Goal: Transaction & Acquisition: Subscribe to service/newsletter

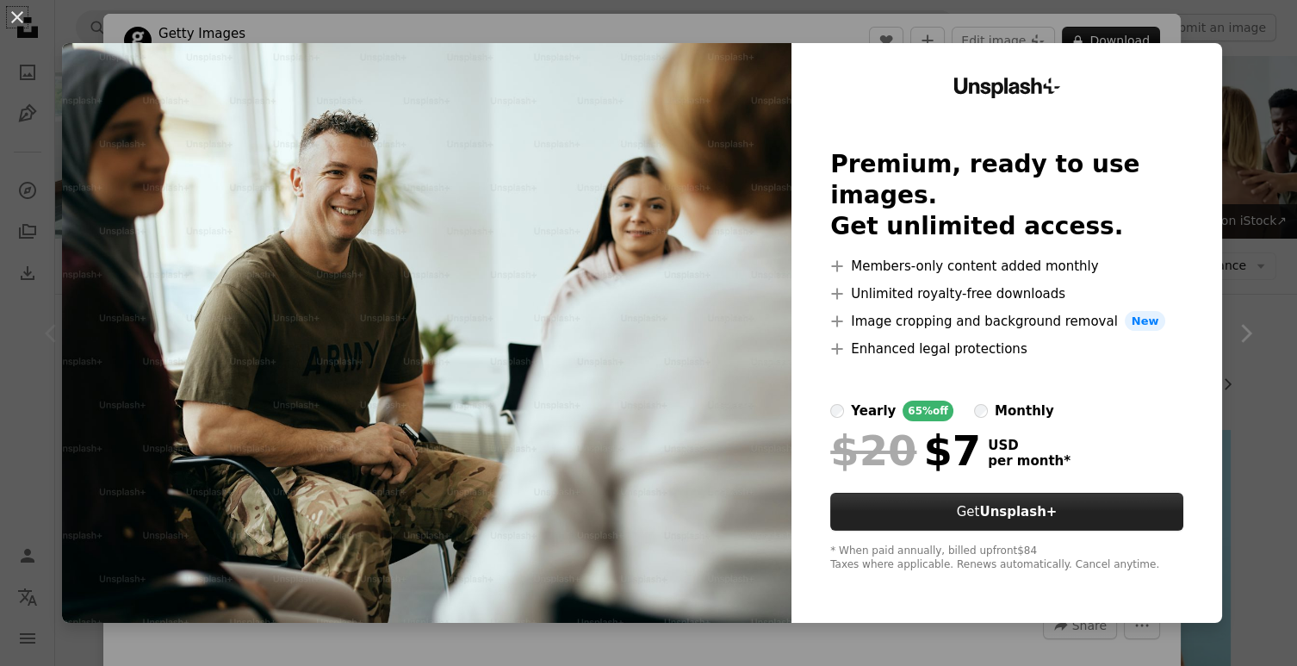
click at [984, 496] on button "Get Unsplash+" at bounding box center [1006, 512] width 353 height 38
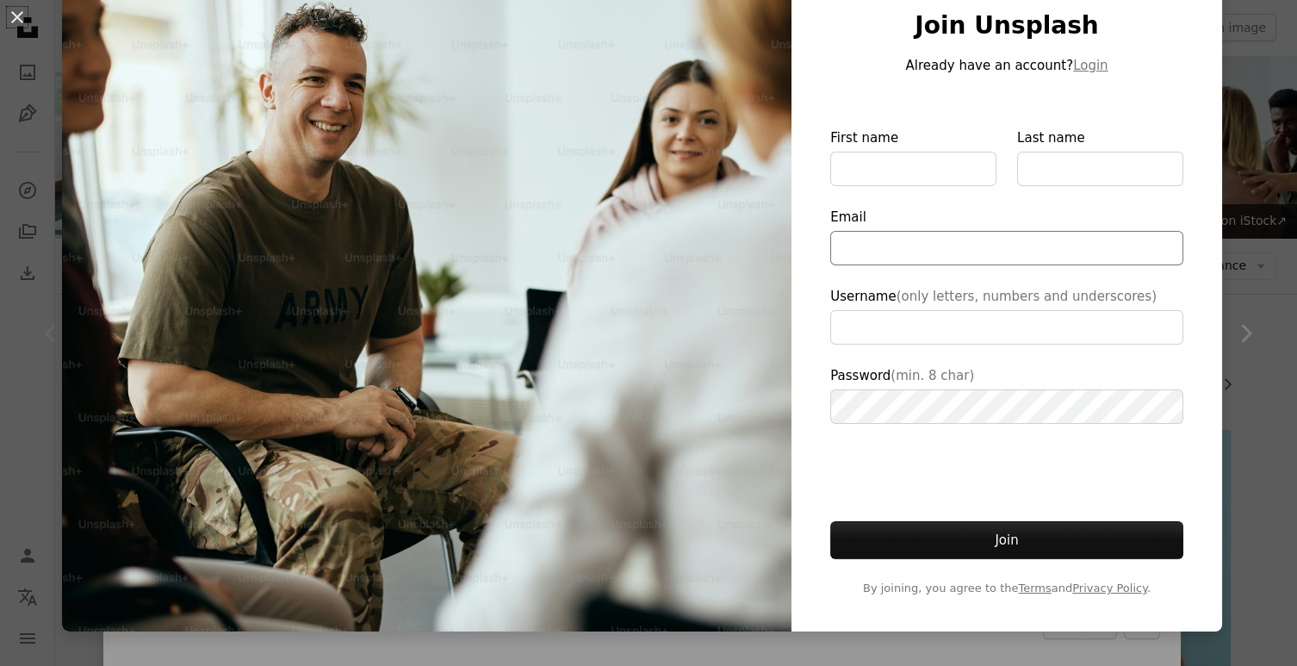
scroll to position [131, 0]
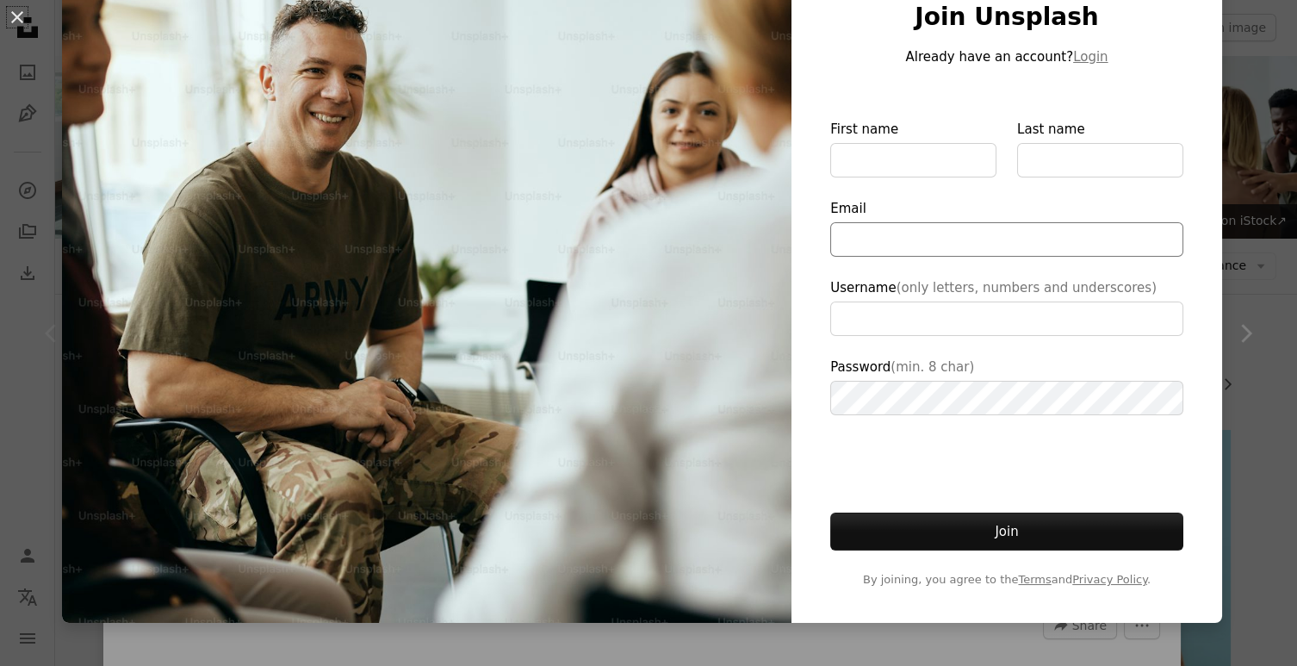
type input "**********"
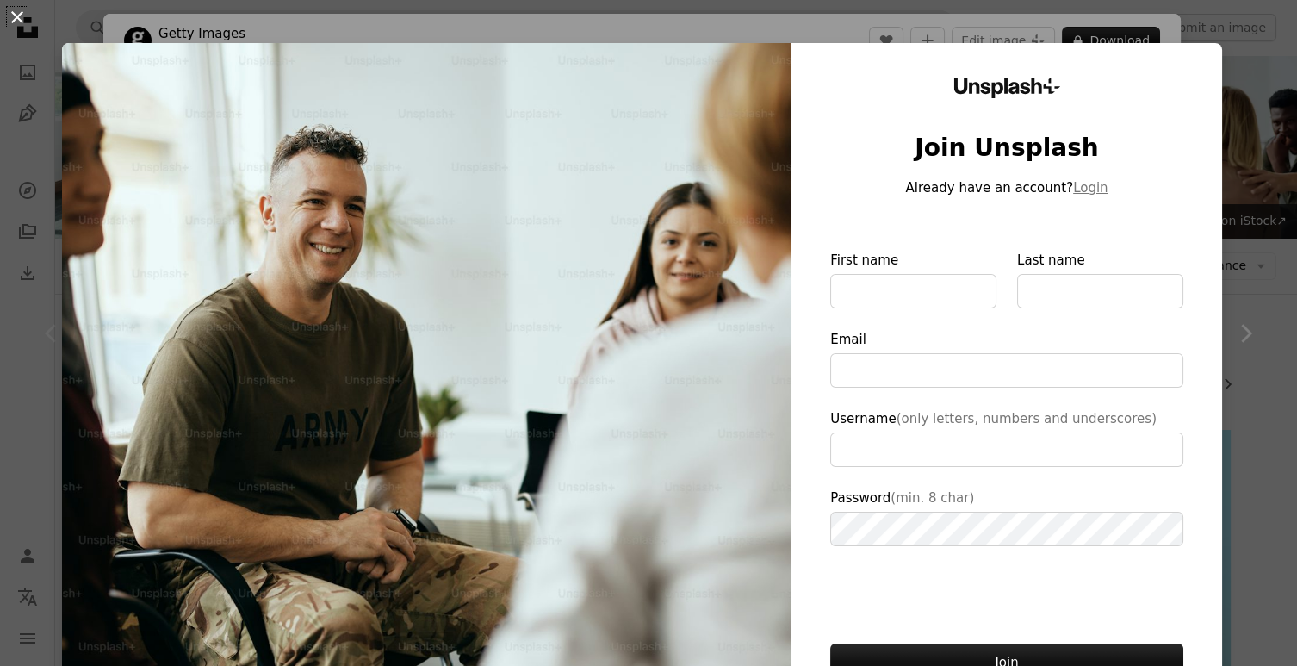
click at [22, 21] on button "An X shape" at bounding box center [17, 17] width 21 height 21
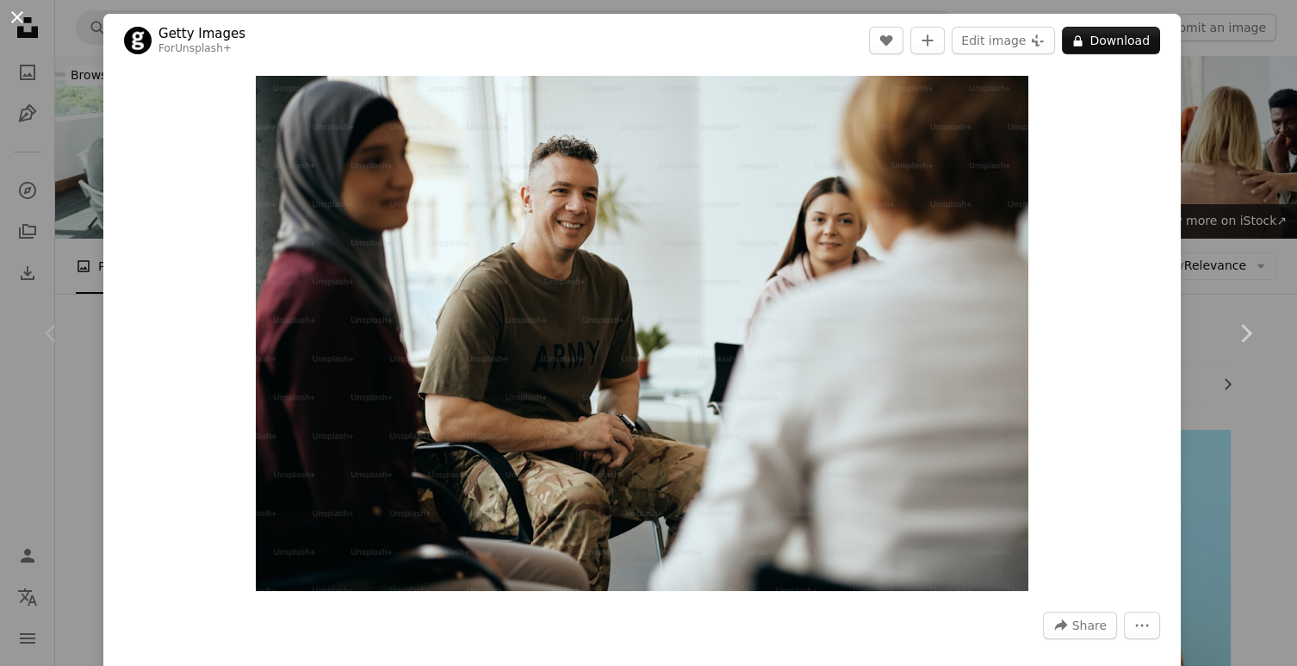
click at [17, 22] on button "An X shape" at bounding box center [17, 17] width 21 height 21
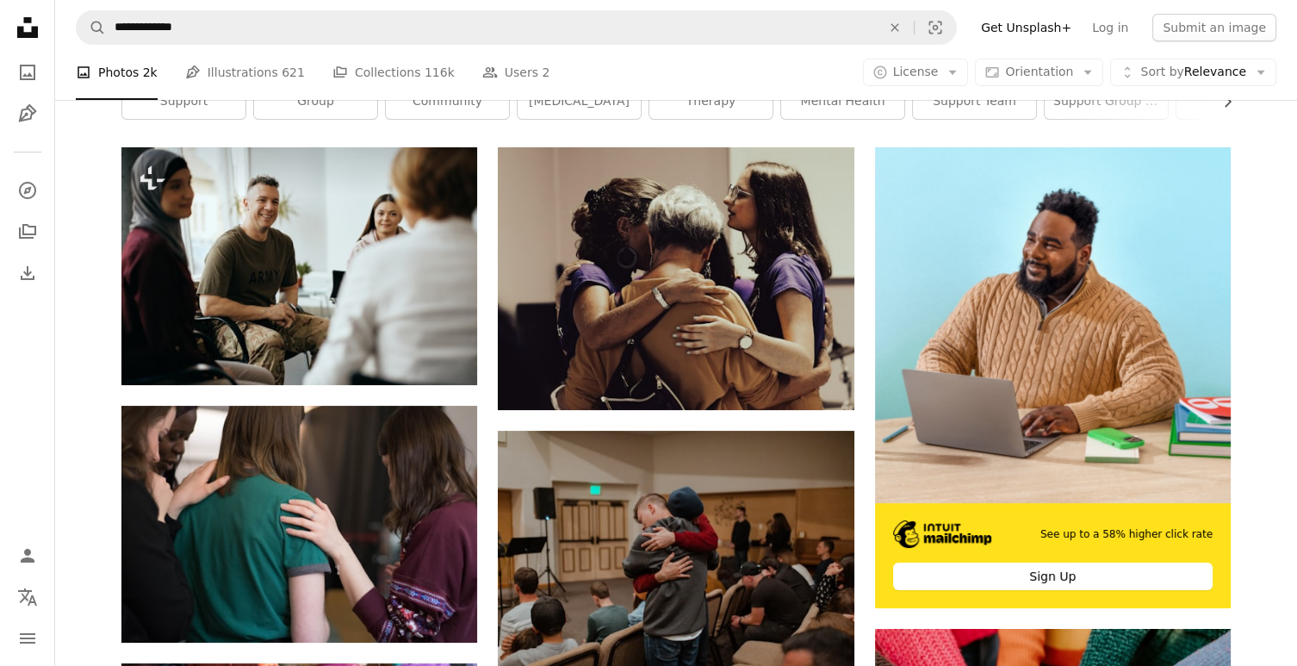
scroll to position [299, 0]
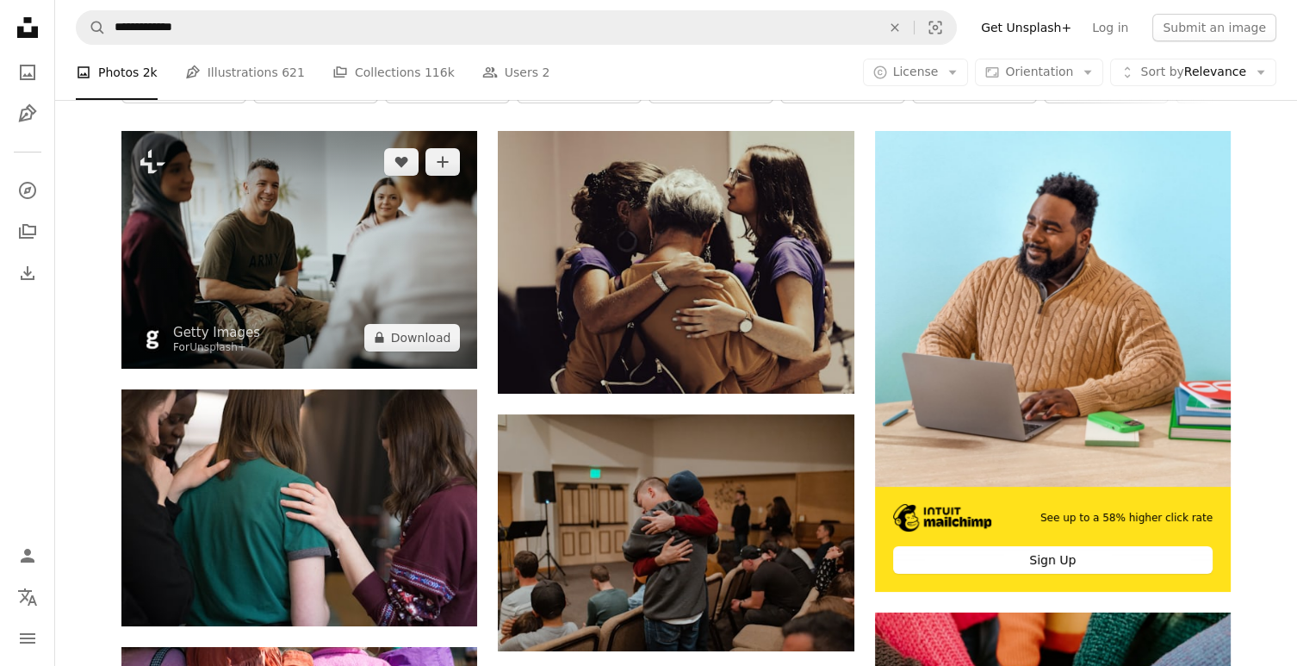
click at [258, 229] on img at bounding box center [299, 249] width 356 height 237
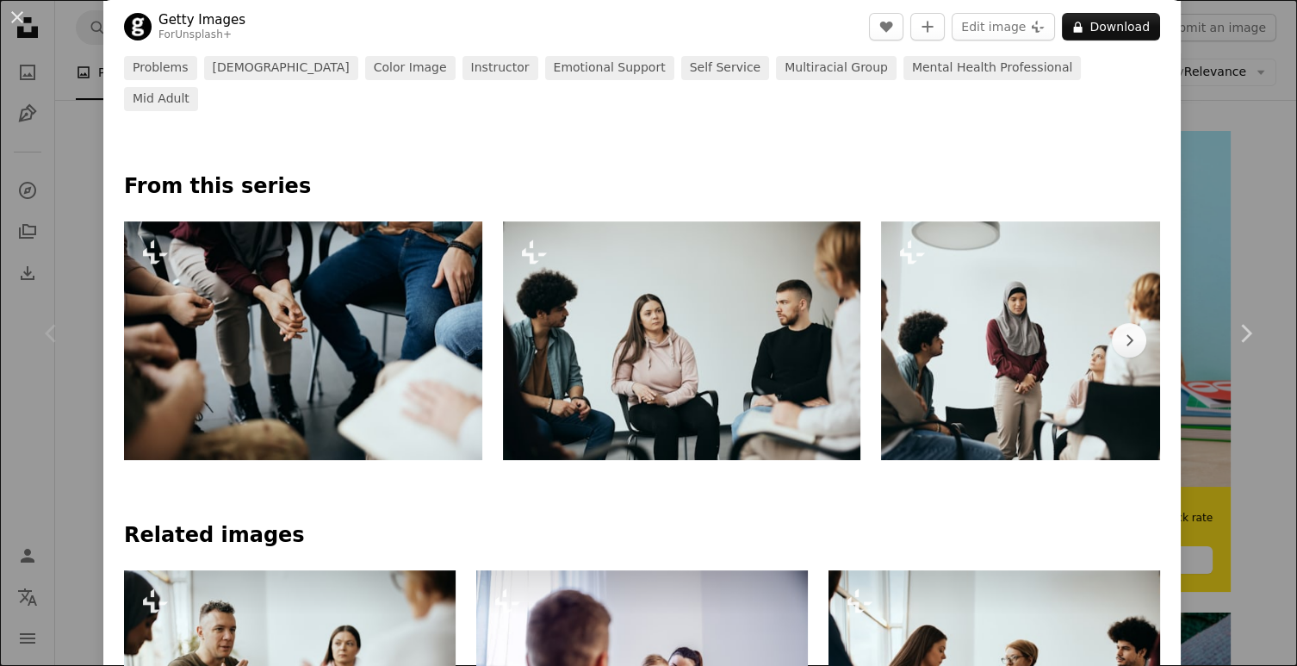
scroll to position [711, 0]
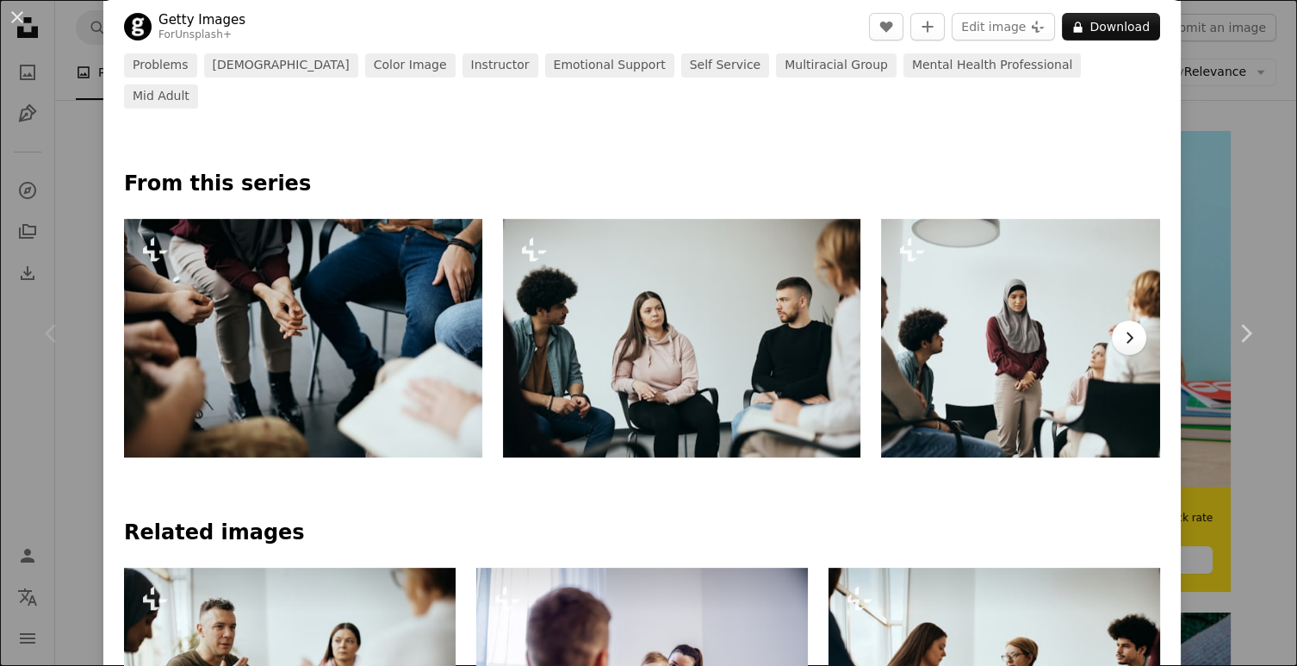
click at [1138, 329] on icon "Chevron right" at bounding box center [1129, 337] width 17 height 17
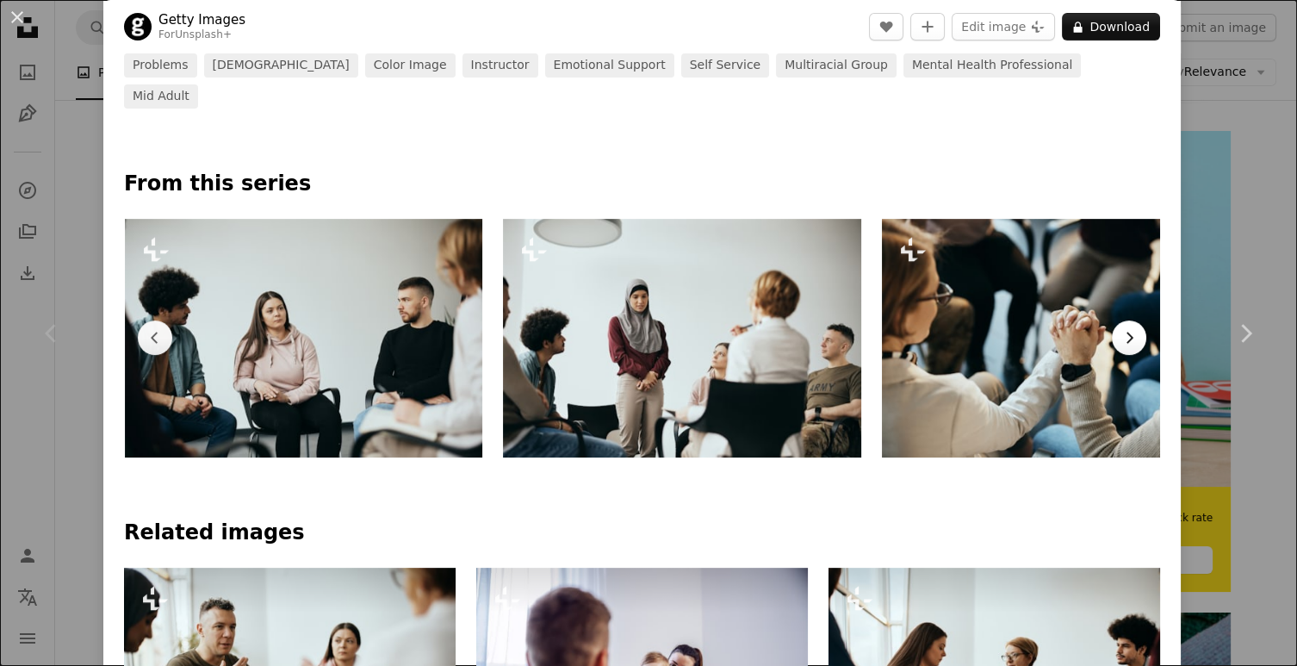
click at [1138, 329] on icon "Chevron right" at bounding box center [1129, 337] width 17 height 17
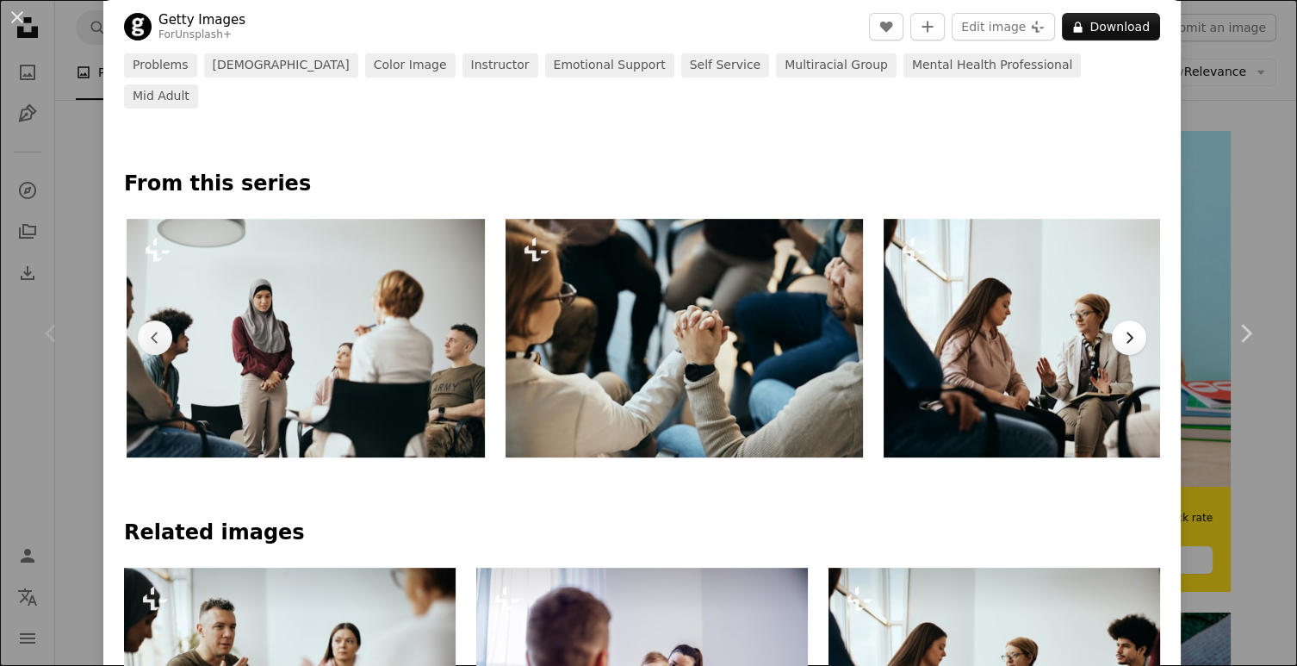
scroll to position [0, 757]
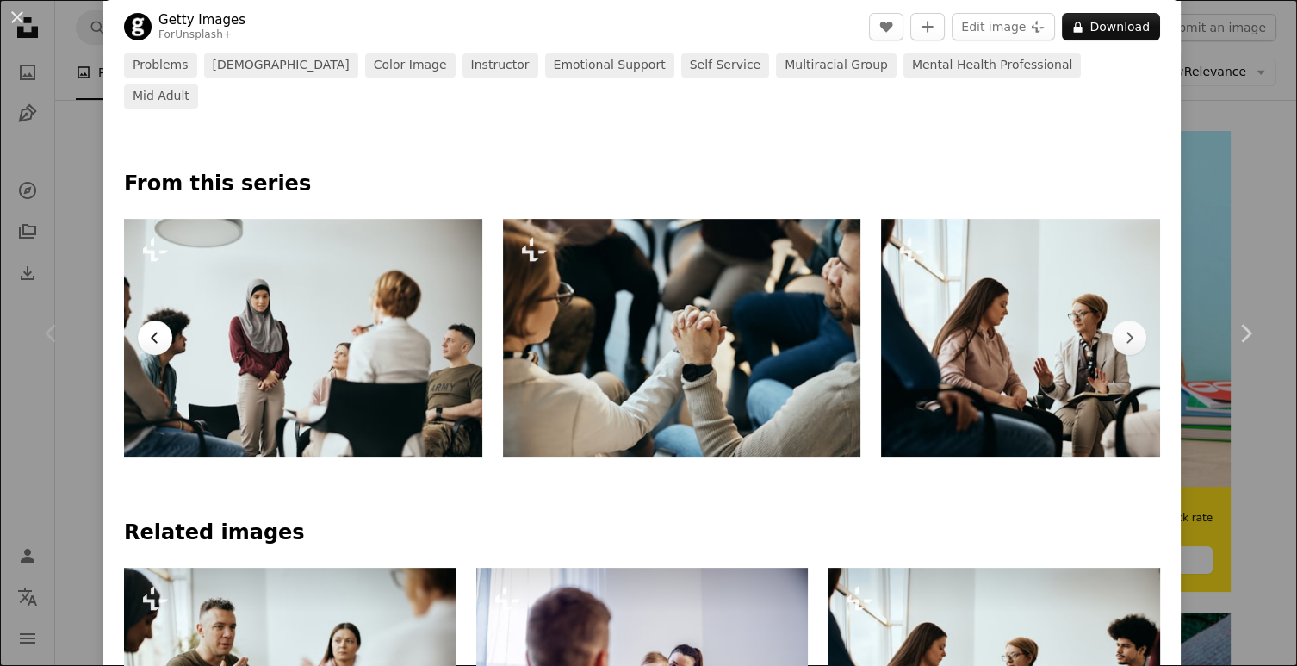
click at [160, 329] on icon "Chevron left" at bounding box center [154, 337] width 17 height 17
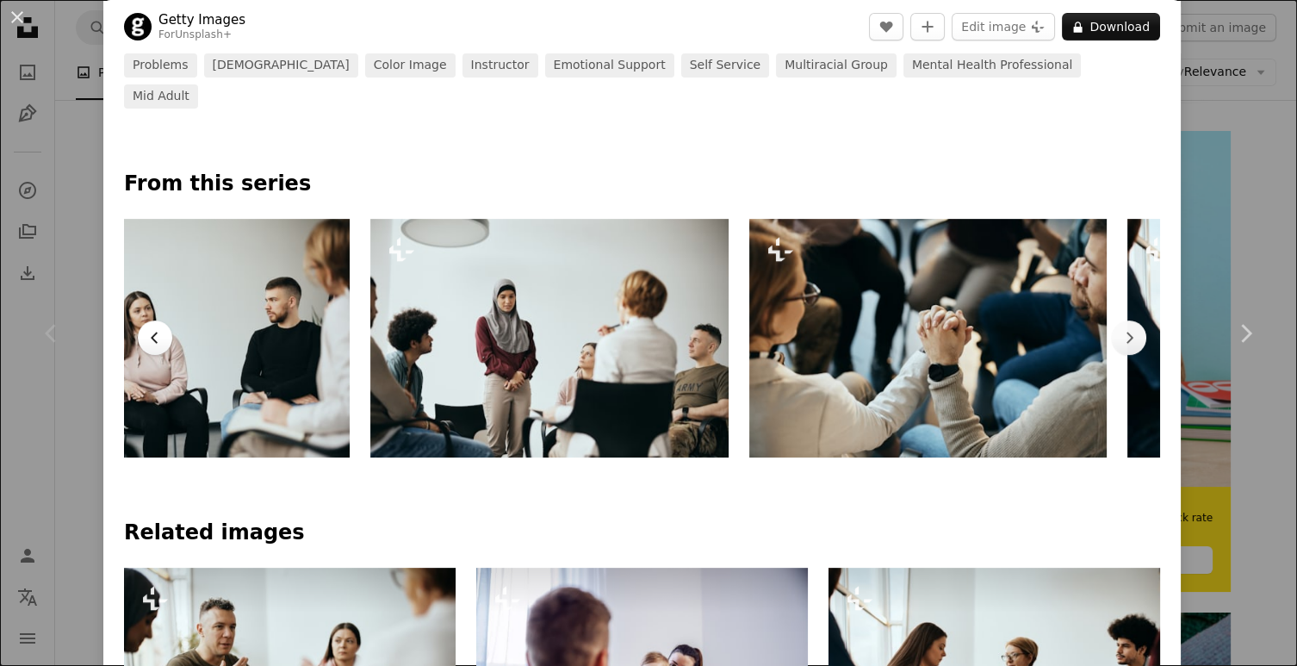
click at [160, 329] on icon "Chevron left" at bounding box center [154, 337] width 17 height 17
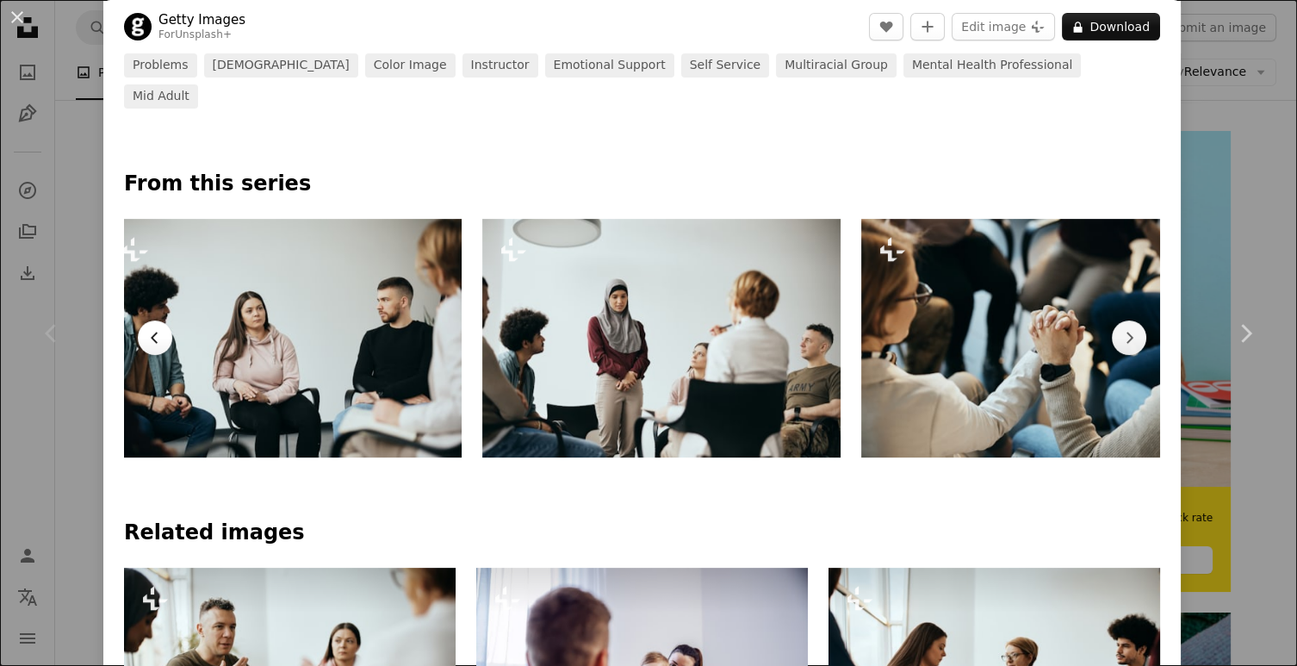
click at [160, 329] on icon "Chevron left" at bounding box center [154, 337] width 17 height 17
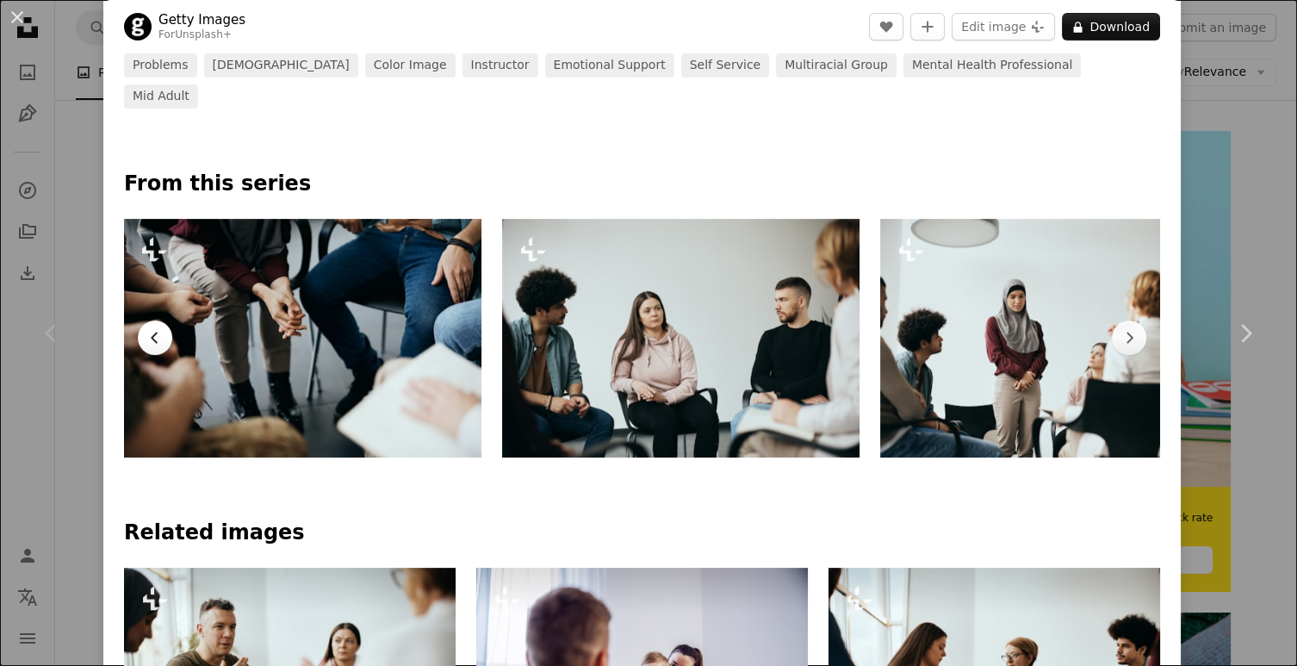
scroll to position [0, 0]
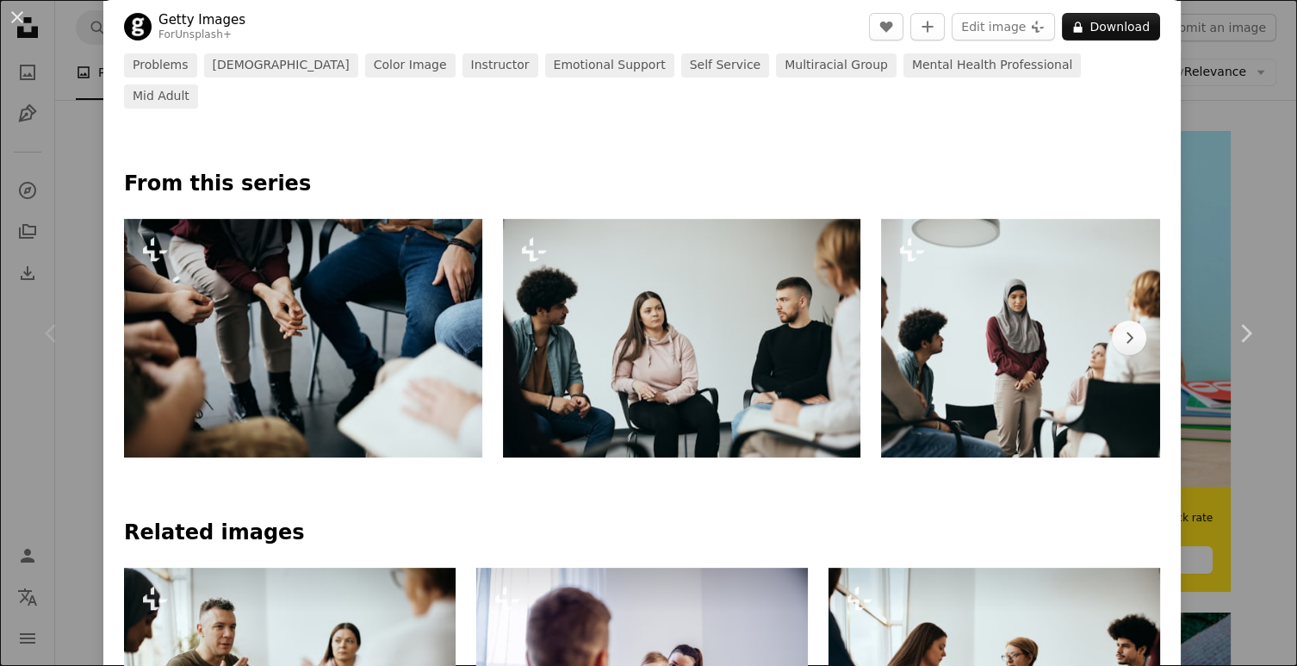
click at [160, 309] on img at bounding box center [303, 338] width 358 height 239
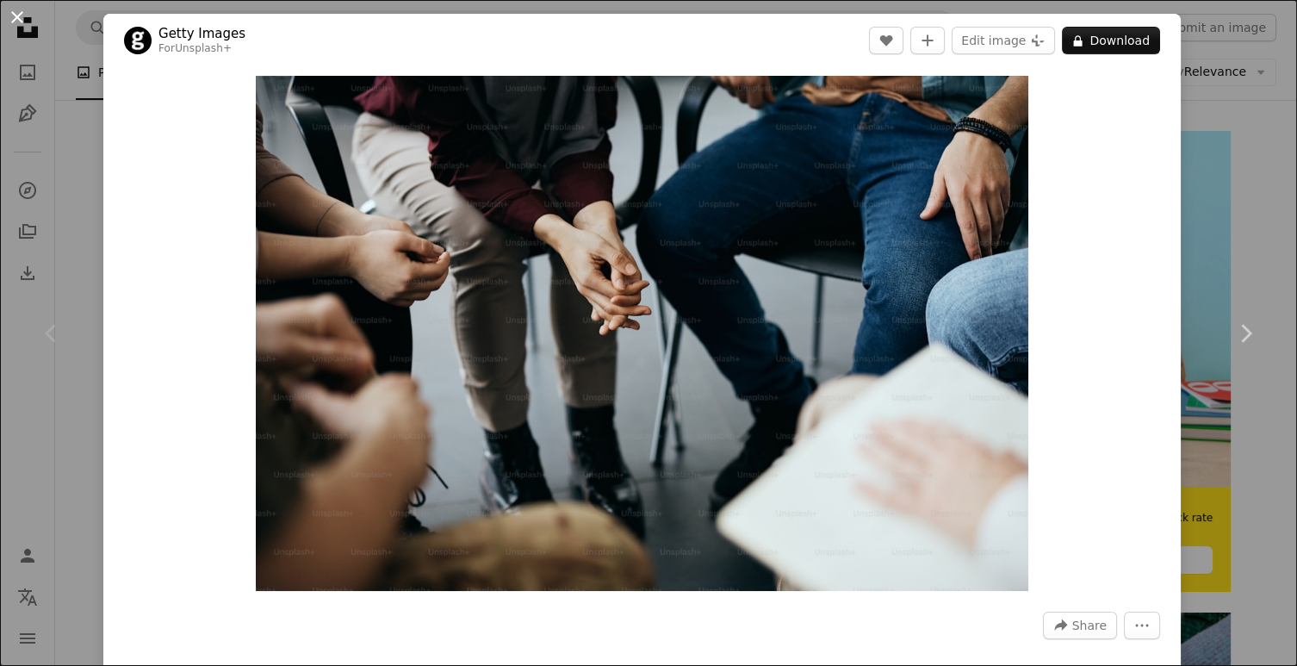
click at [22, 16] on button "An X shape" at bounding box center [17, 17] width 21 height 21
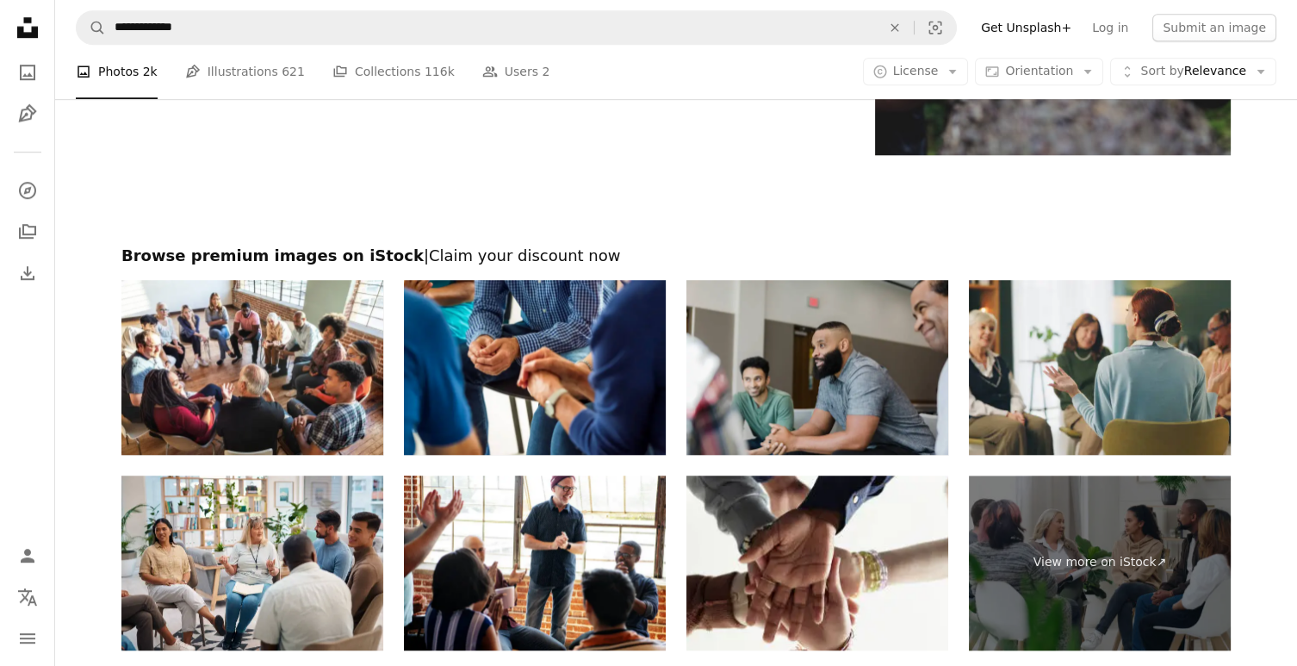
scroll to position [2927, 0]
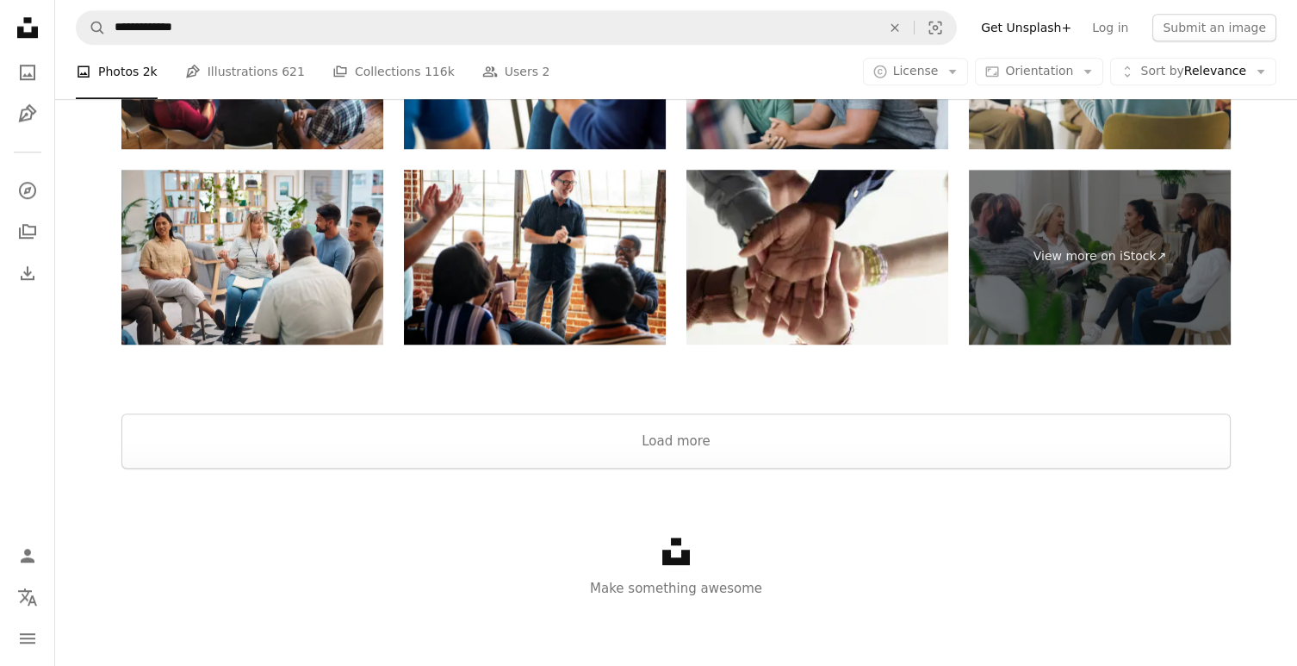
click at [571, 412] on div at bounding box center [676, 392] width 1242 height 41
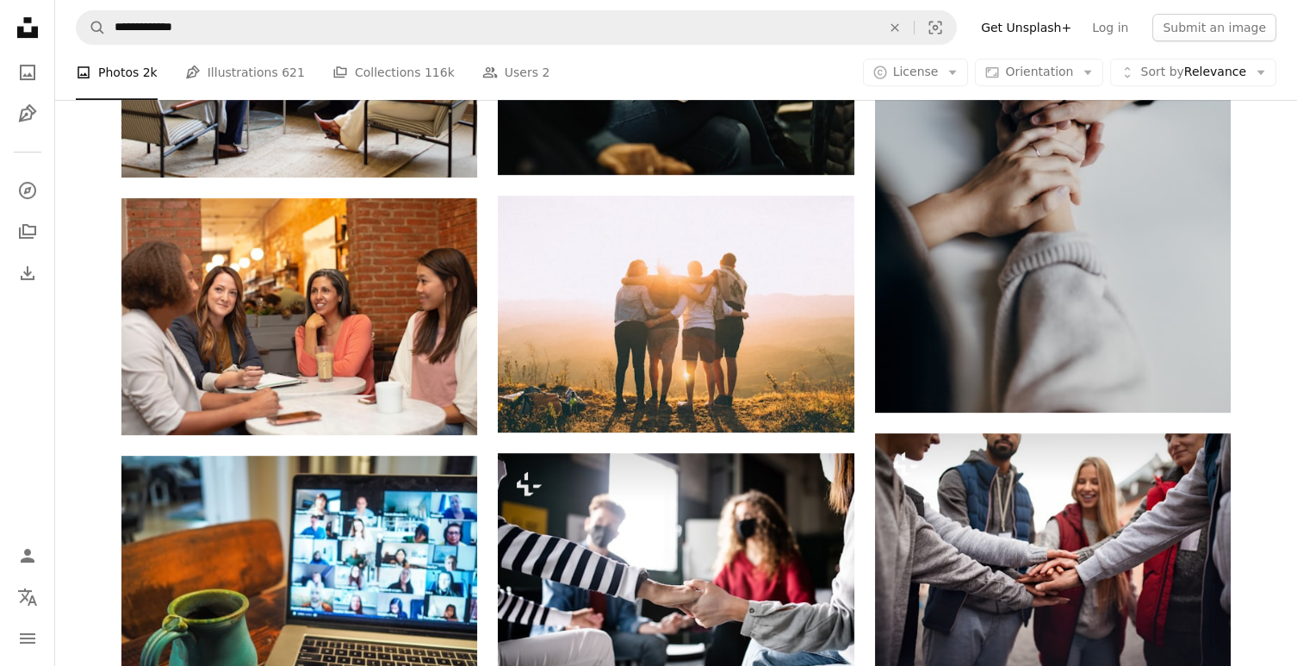
scroll to position [0, 0]
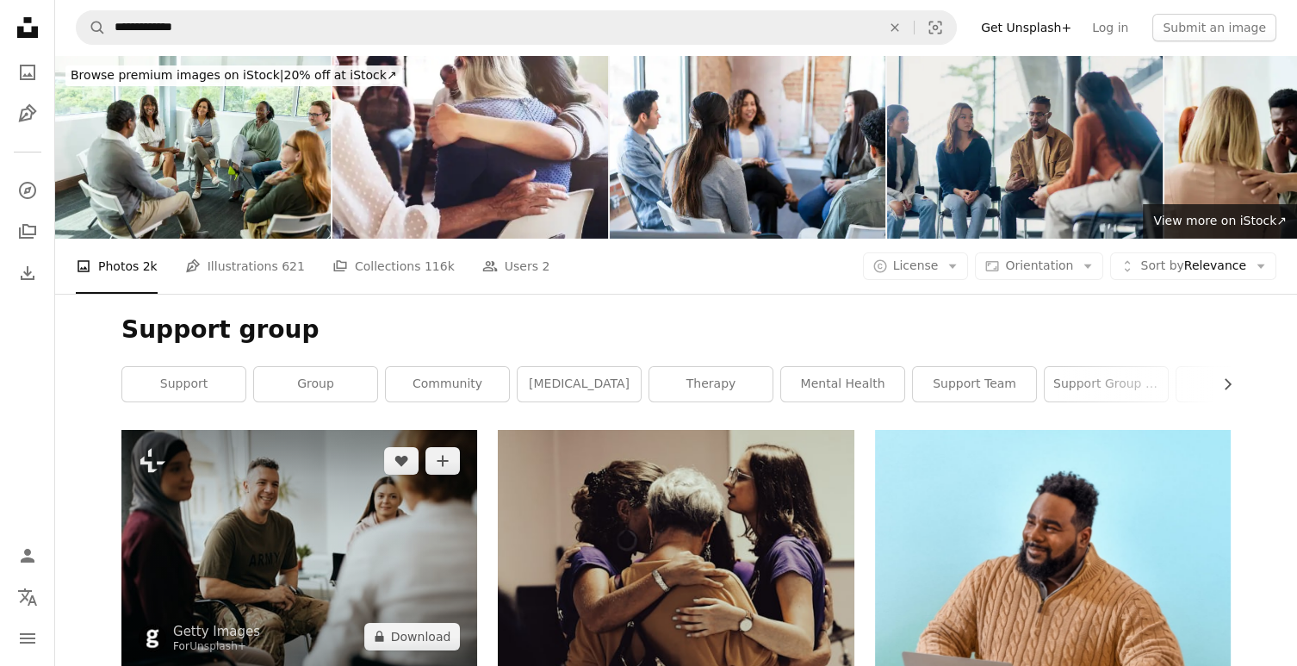
click at [298, 500] on img at bounding box center [299, 548] width 356 height 237
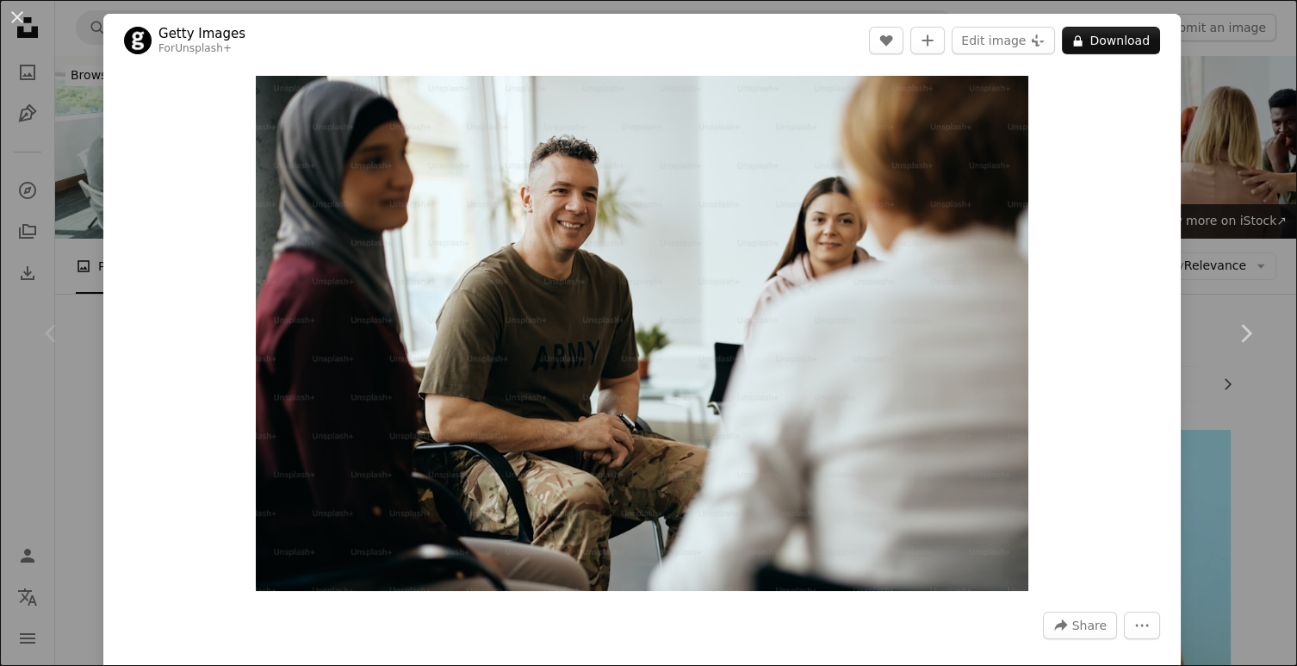
click at [202, 34] on link "Getty Images" at bounding box center [201, 33] width 87 height 17
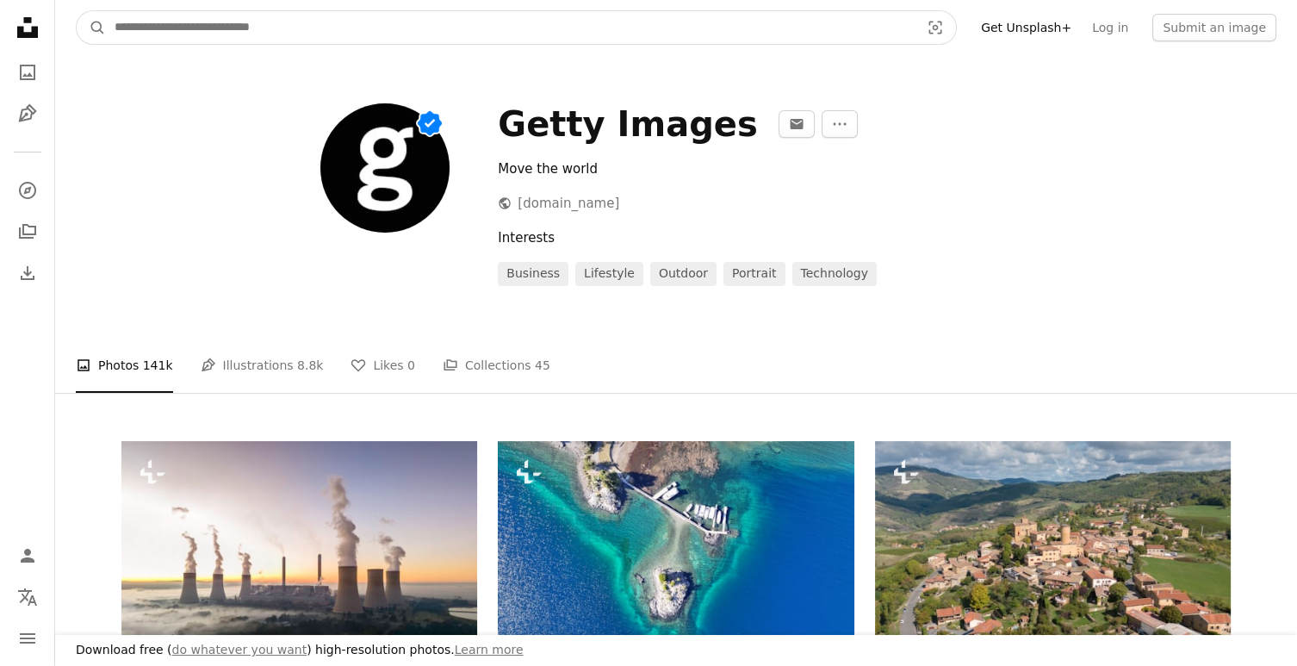
click at [202, 31] on input "Find visuals sitewide" at bounding box center [510, 27] width 809 height 33
type input "**********"
click at [77, 11] on button "A magnifying glass" at bounding box center [91, 27] width 29 height 33
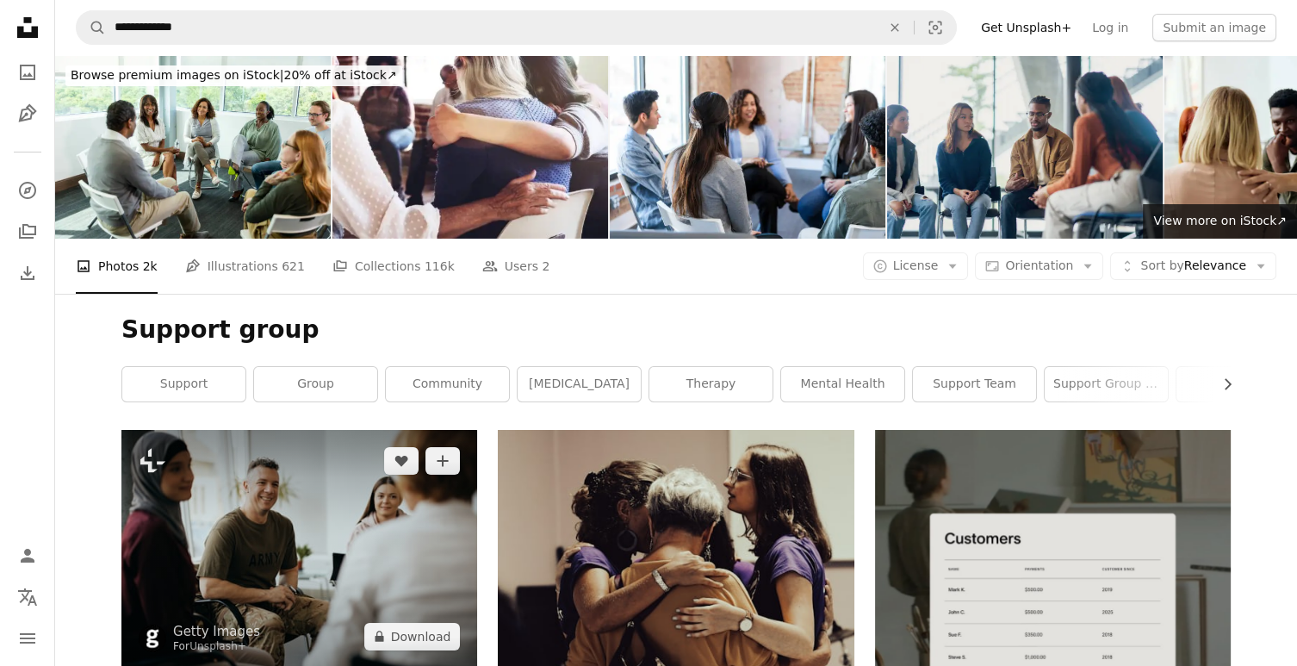
click at [322, 470] on img at bounding box center [299, 548] width 356 height 237
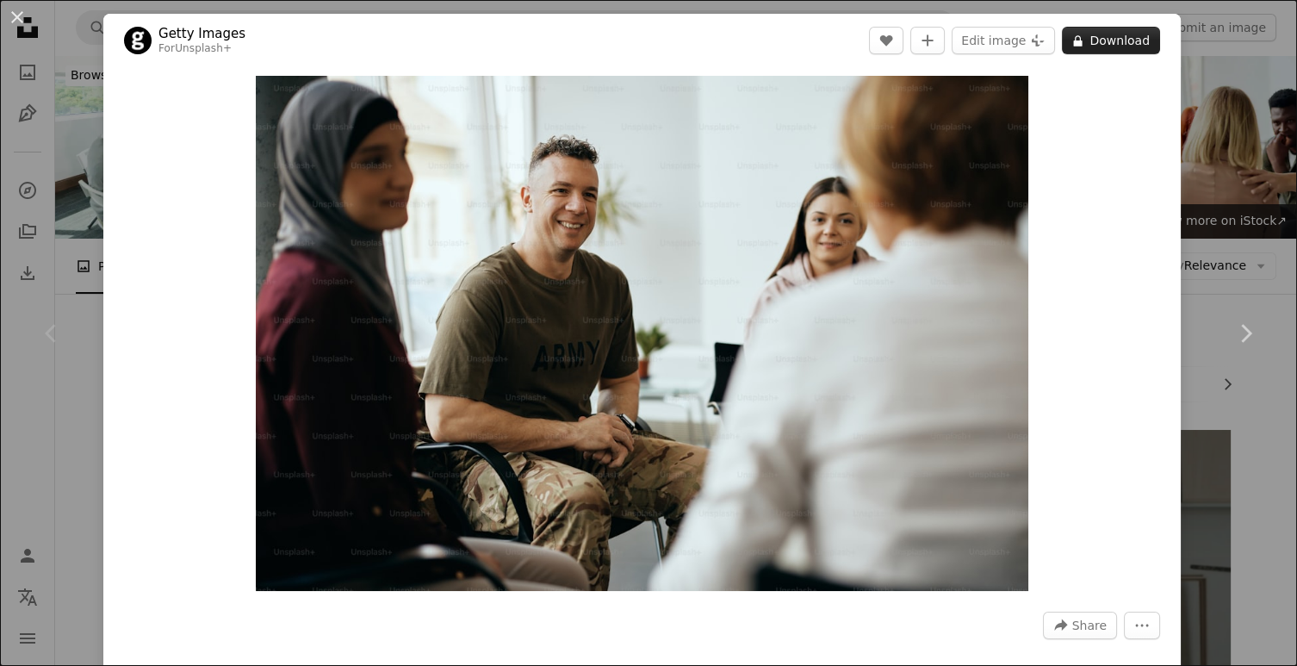
click at [1139, 45] on button "A lock Download" at bounding box center [1111, 41] width 98 height 28
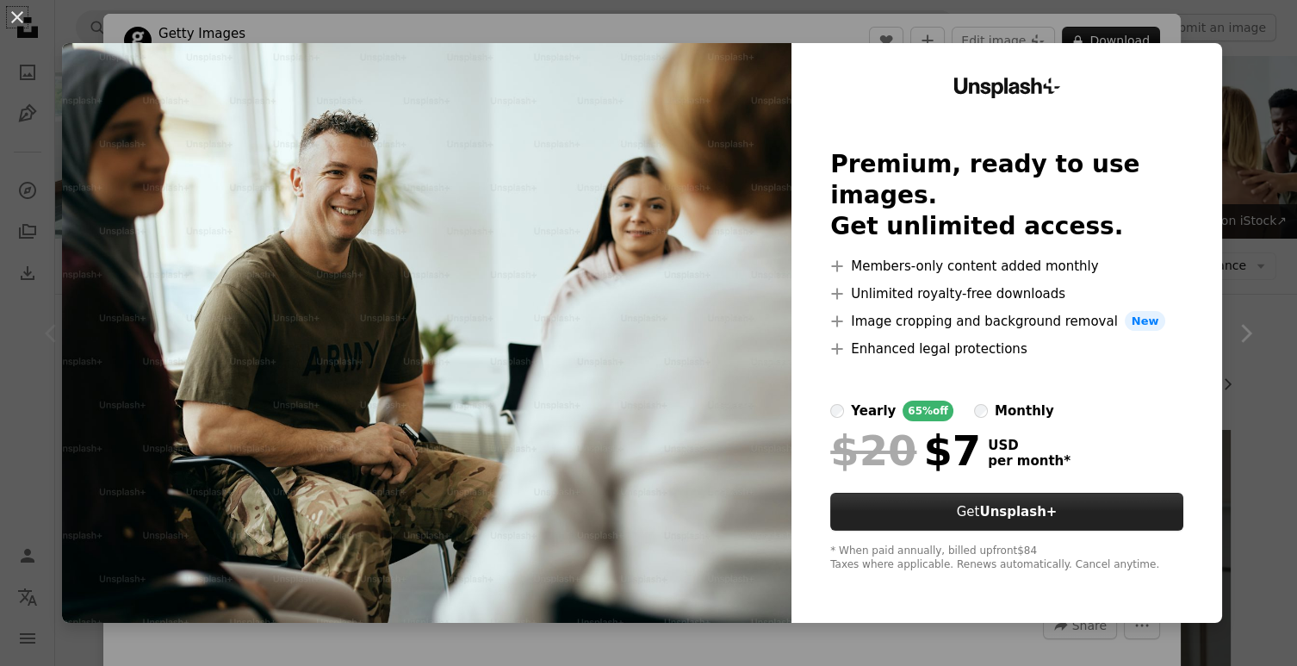
click at [1018, 504] on strong "Unsplash+" at bounding box center [1018, 512] width 78 height 16
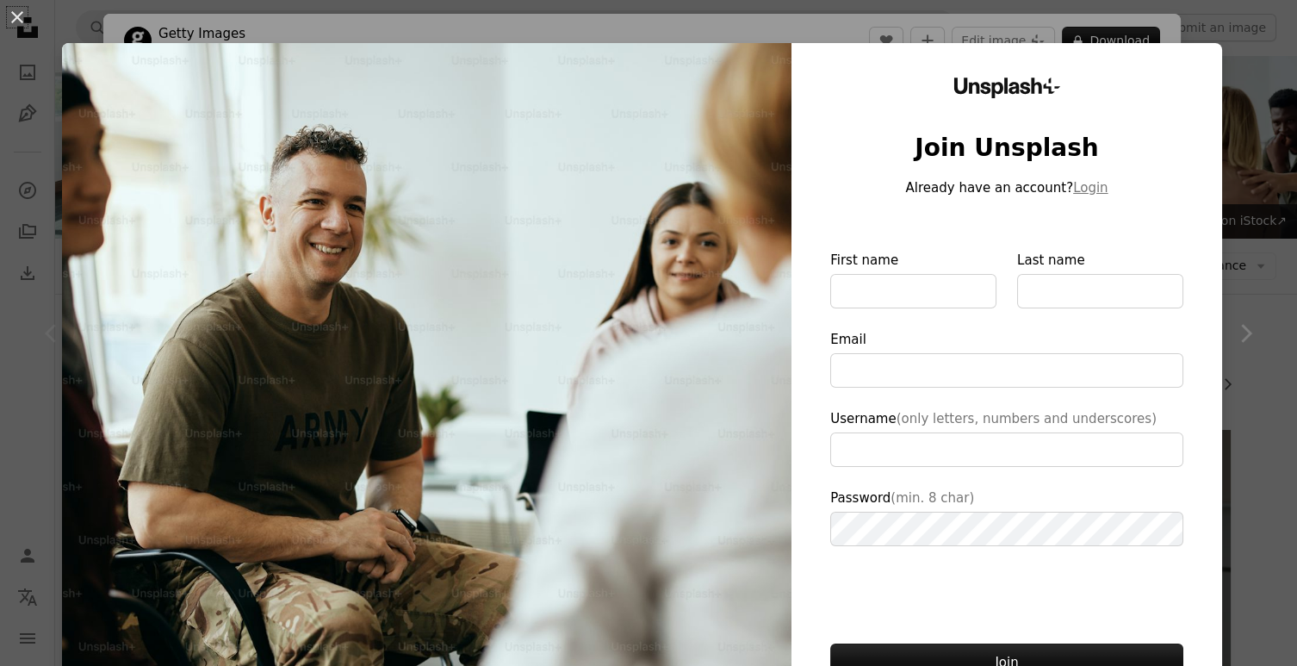
scroll to position [131, 0]
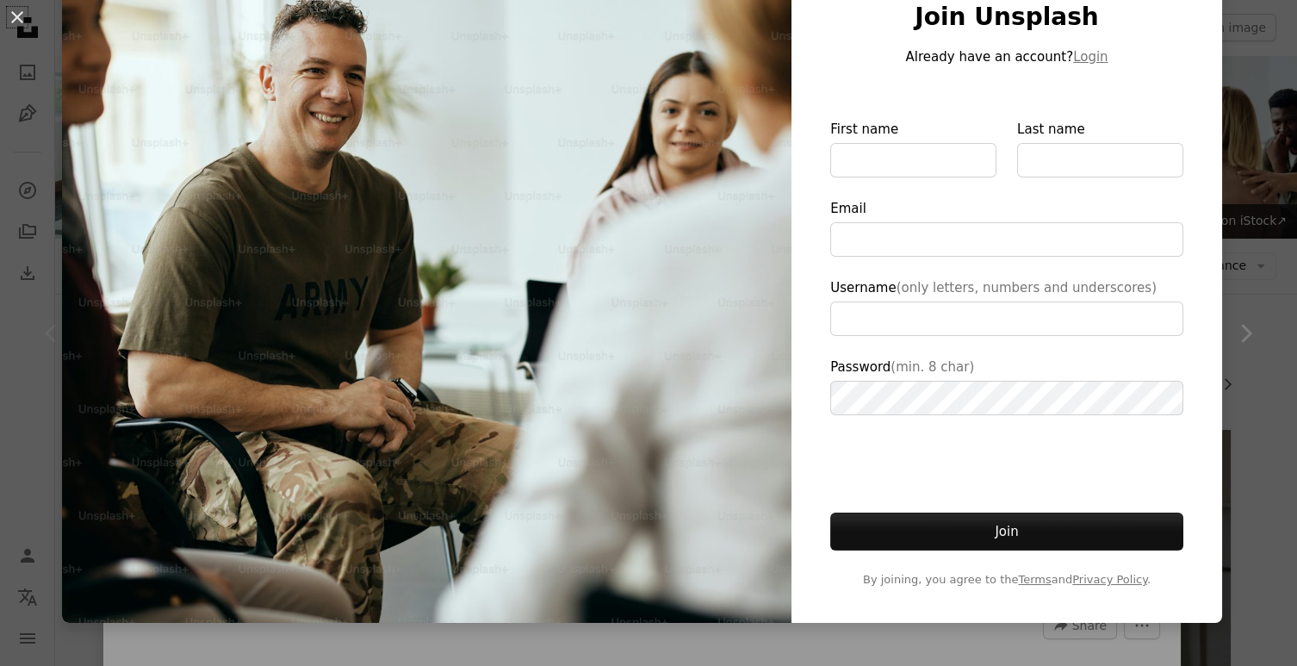
type input "**********"
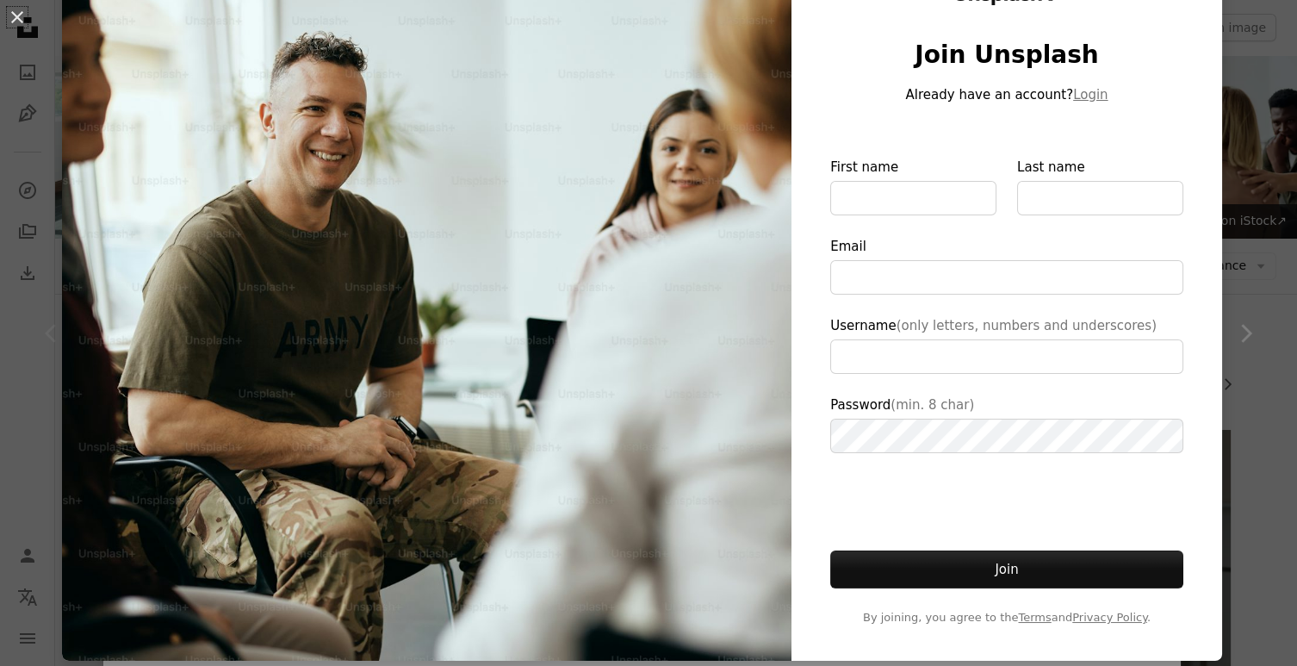
scroll to position [95, 0]
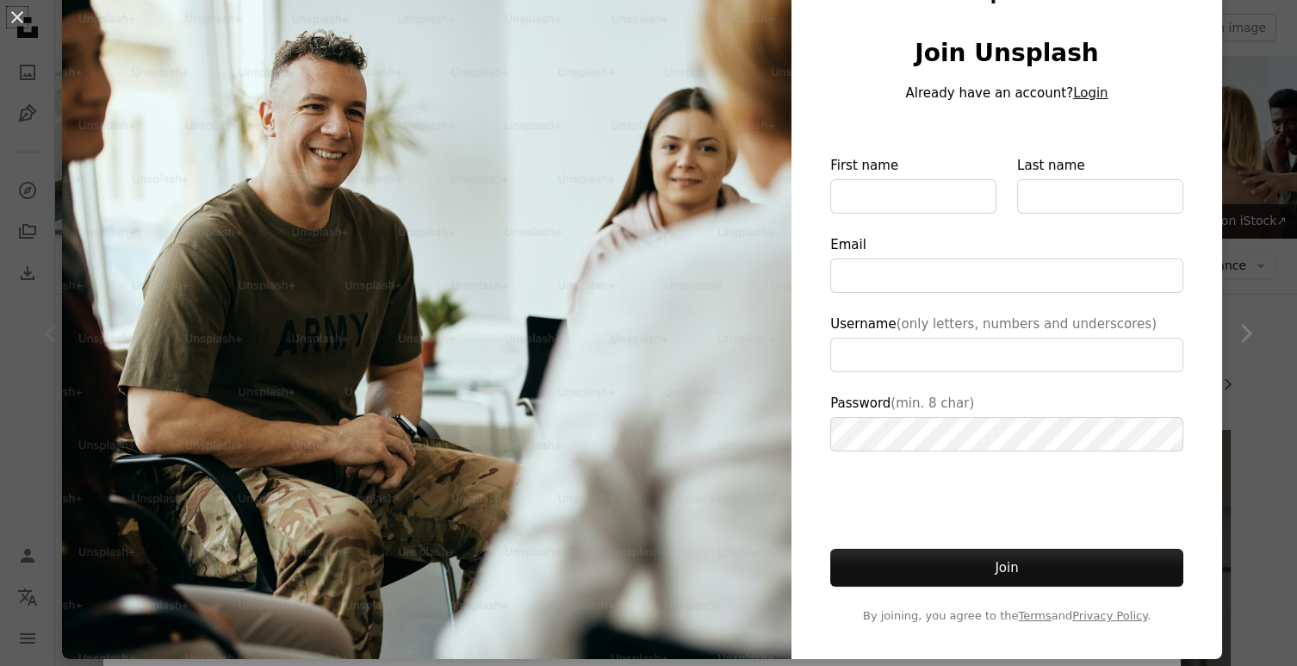
click at [1099, 92] on button "Login" at bounding box center [1090, 93] width 34 height 21
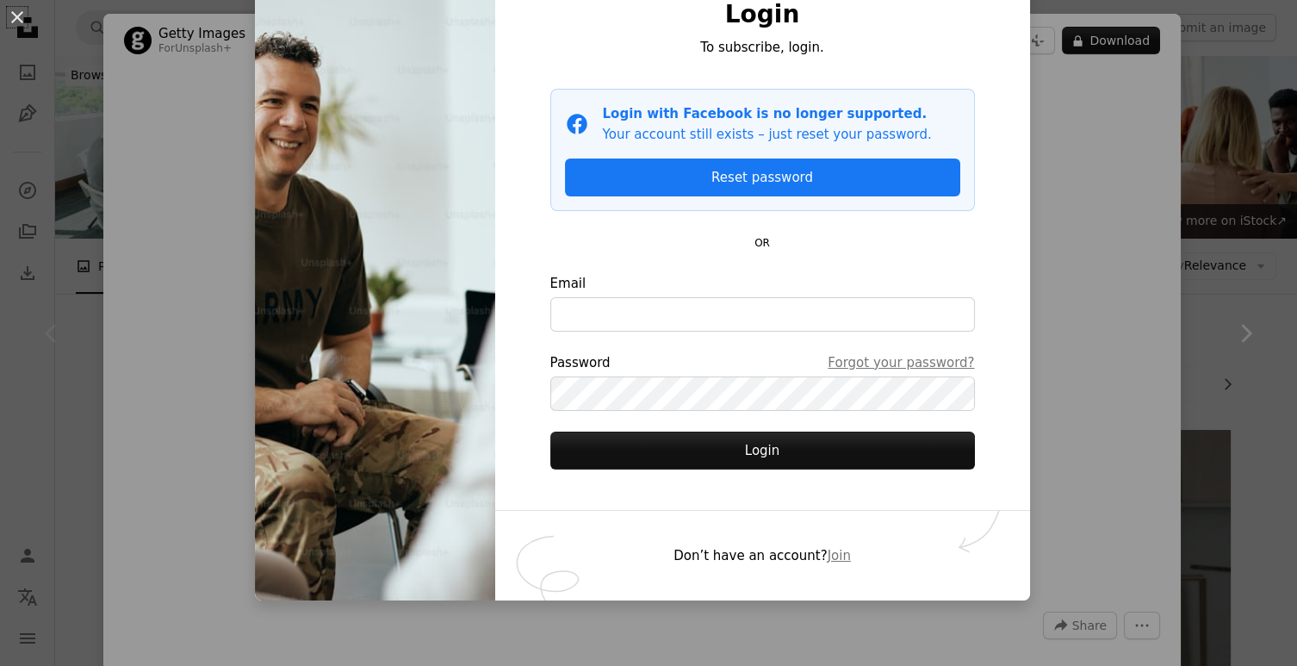
scroll to position [116, 0]
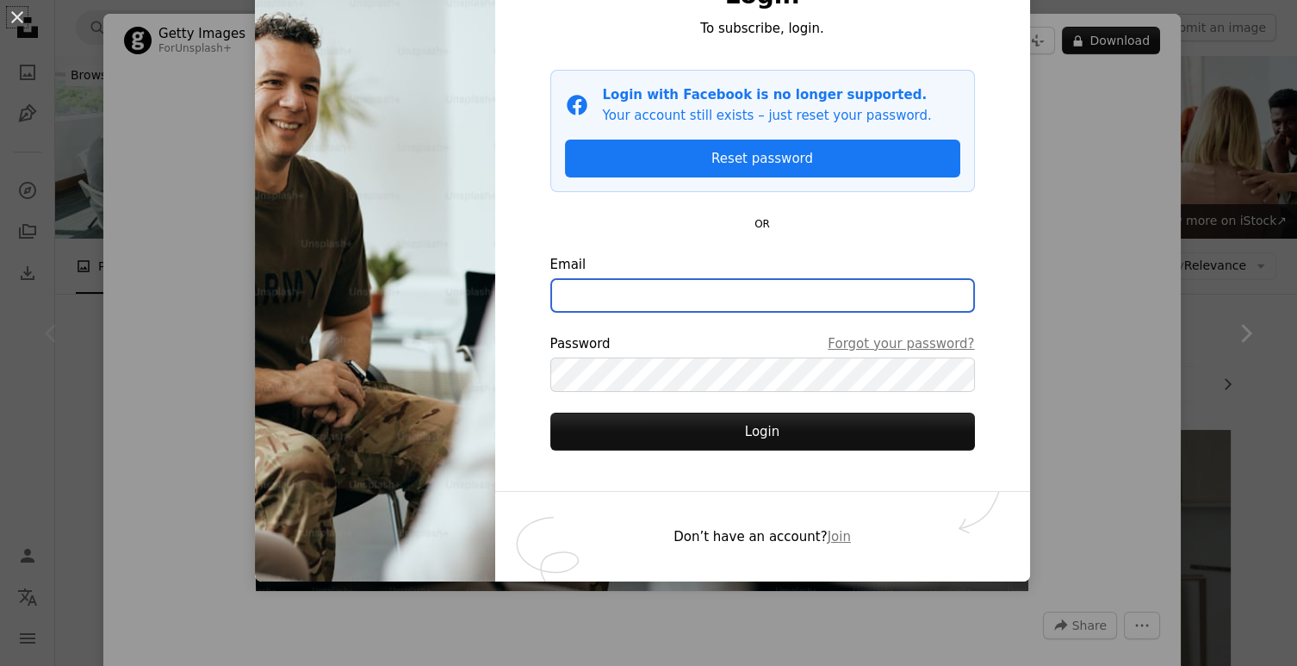
click at [722, 291] on input "Email" at bounding box center [762, 295] width 425 height 34
type input "**********"
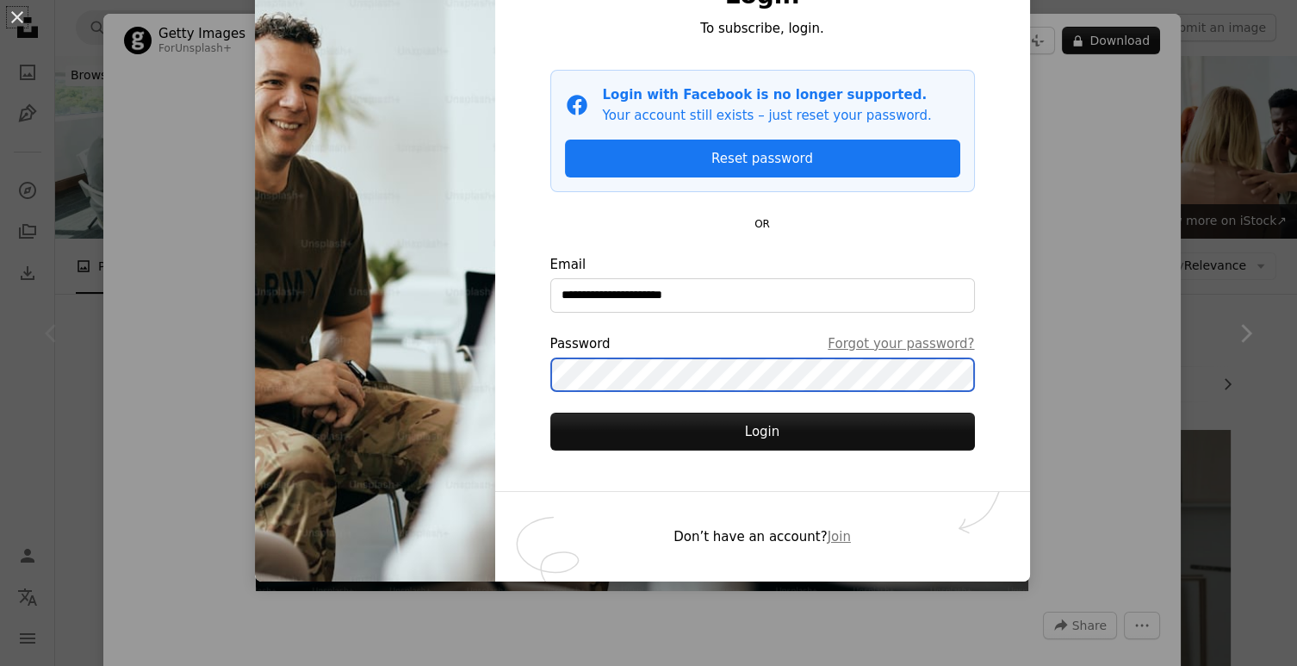
click at [550, 413] on button "Login" at bounding box center [762, 432] width 425 height 38
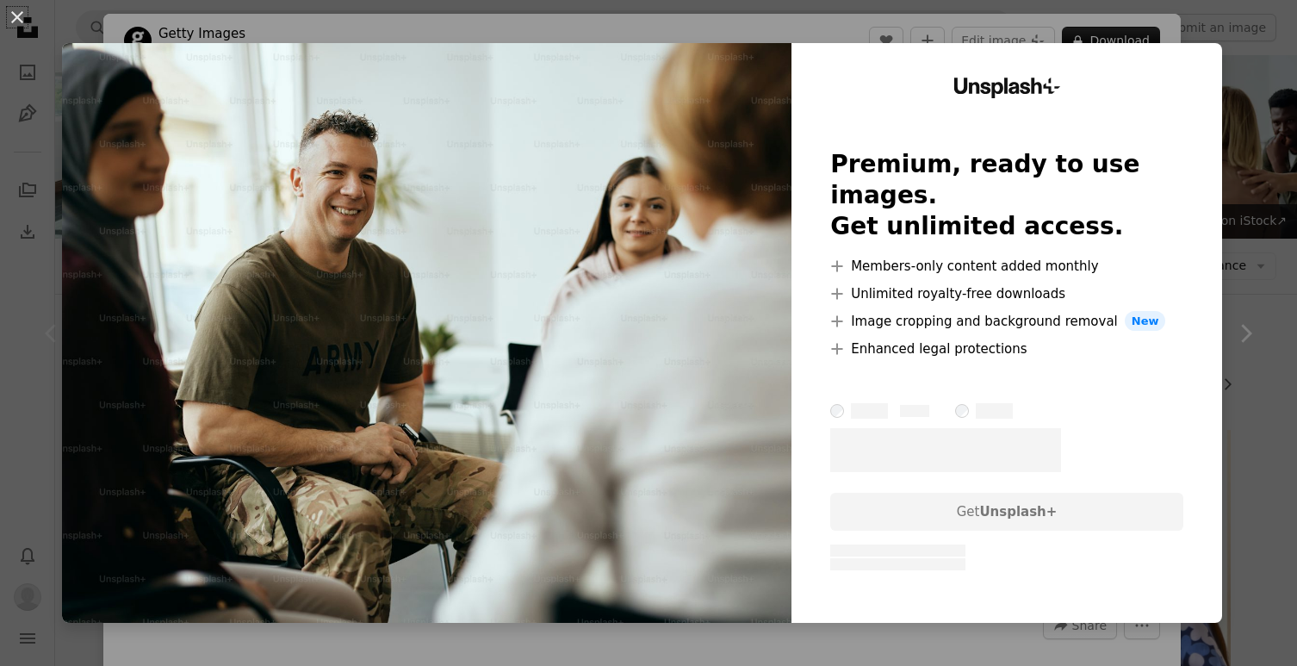
scroll to position [197, 0]
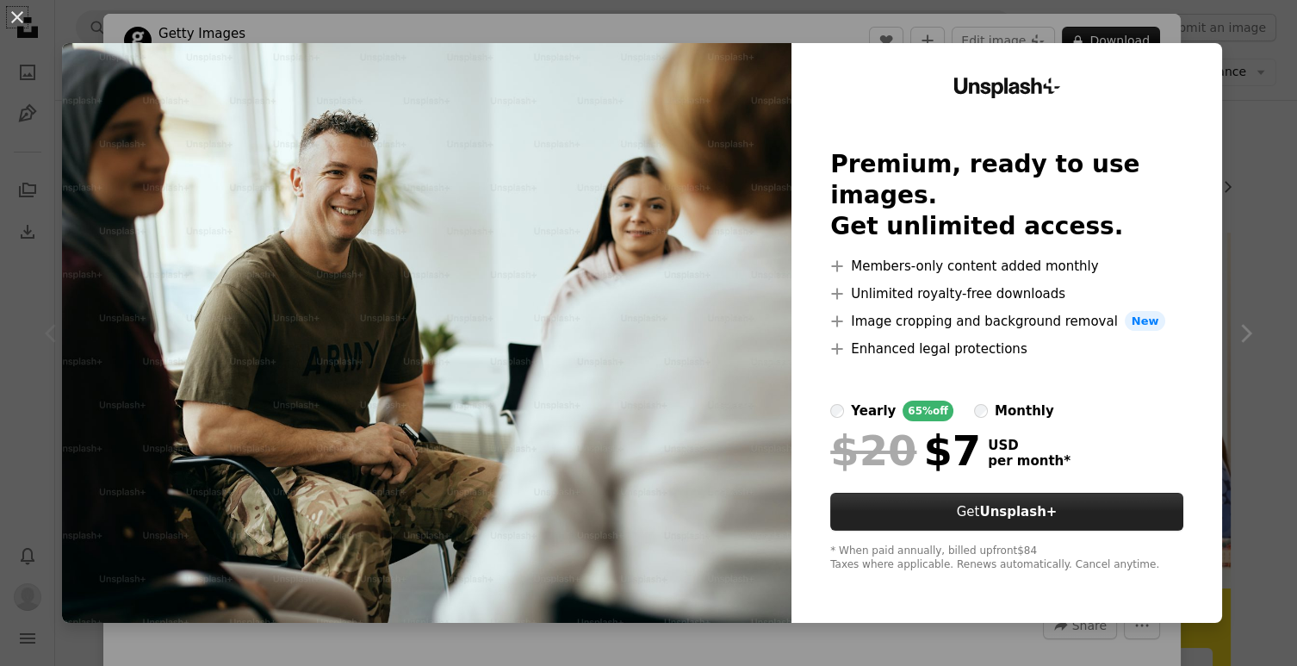
click at [1040, 504] on strong "Unsplash+" at bounding box center [1018, 512] width 78 height 16
